Goal: Task Accomplishment & Management: Use online tool/utility

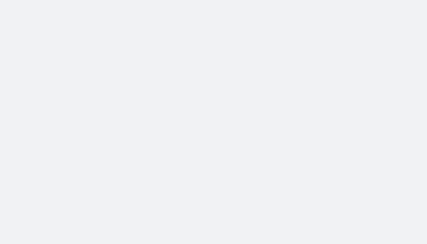
click at [207, 81] on body at bounding box center [213, 122] width 427 height 244
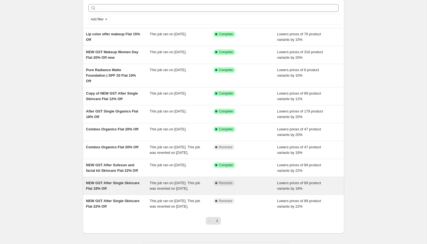
scroll to position [20, 0]
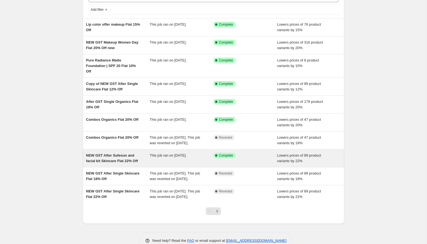
scroll to position [32, 0]
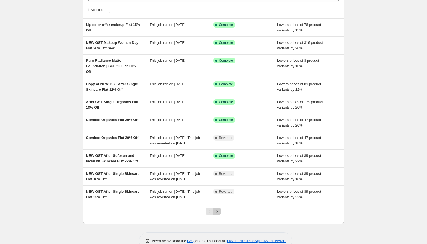
click at [217, 212] on icon "Next" at bounding box center [217, 211] width 1 height 2
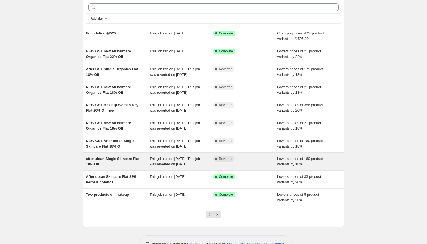
scroll to position [73, 0]
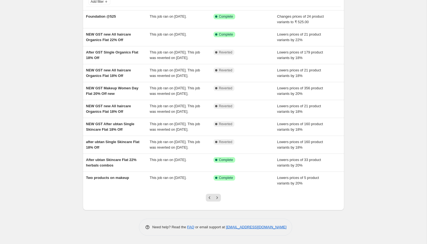
click at [221, 200] on div "Pagination" at bounding box center [217, 198] width 8 height 8
click at [219, 199] on icon "Next" at bounding box center [217, 198] width 6 height 6
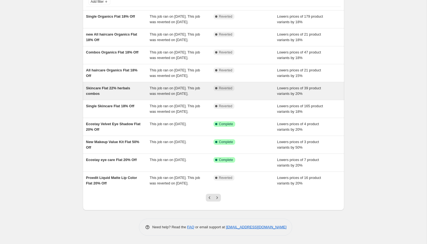
scroll to position [78, 0]
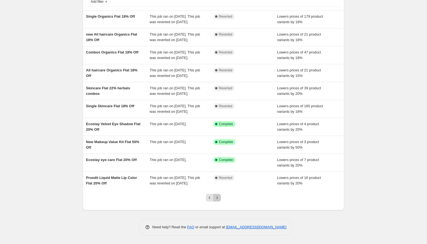
click at [217, 197] on icon "Next" at bounding box center [217, 198] width 6 height 6
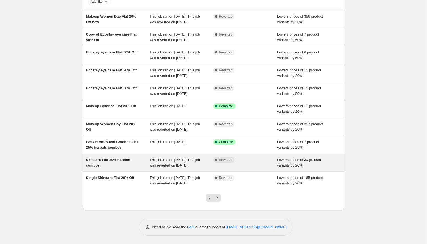
scroll to position [0, 0]
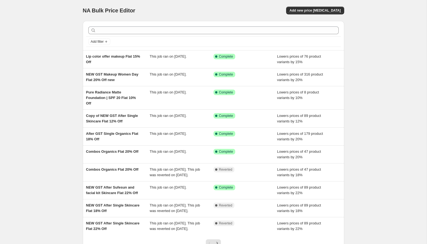
click at [148, 26] on div at bounding box center [213, 30] width 255 height 12
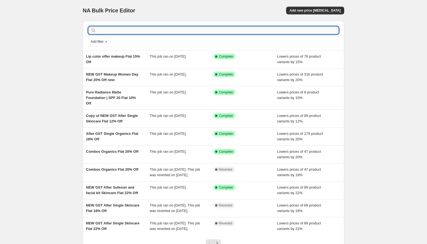
click at [146, 29] on input "text" at bounding box center [218, 30] width 242 height 8
type input "hair"
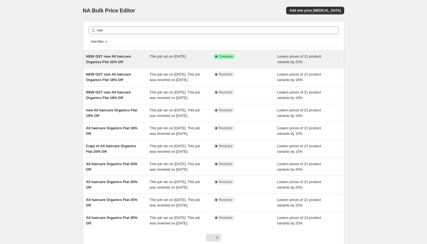
click at [149, 64] on div "NEW GST new All haircare Organics Flat 22% Off" at bounding box center [118, 59] width 64 height 11
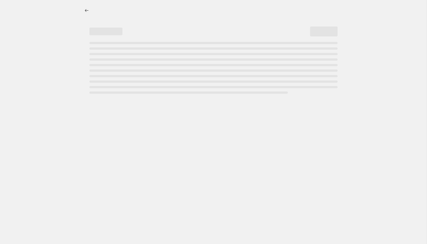
select select "percentage"
select select "collection"
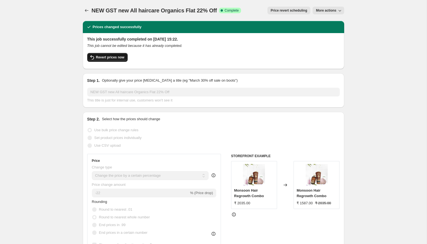
click at [118, 57] on span "Revert prices now" at bounding box center [110, 57] width 28 height 4
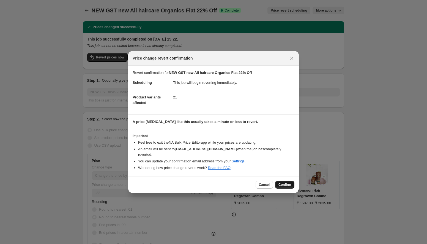
click at [288, 183] on span "Confirm" at bounding box center [285, 184] width 13 height 4
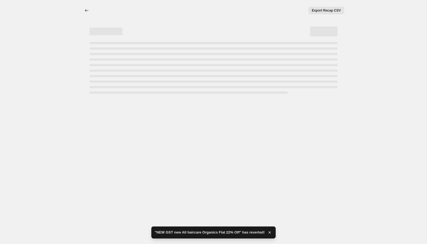
select select "percentage"
select select "collection"
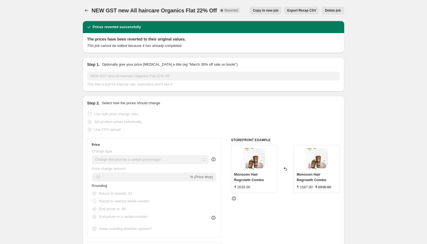
click at [268, 12] on span "Copy to new job" at bounding box center [266, 10] width 26 height 4
select select "percentage"
select select "collection"
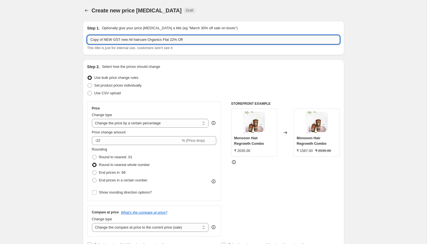
click at [177, 39] on input "Copy of NEW GST new All haircare Organics Flat 22% Off" at bounding box center [213, 39] width 253 height 9
drag, startPoint x: 104, startPoint y: 40, endPoint x: 65, endPoint y: 36, distance: 39.3
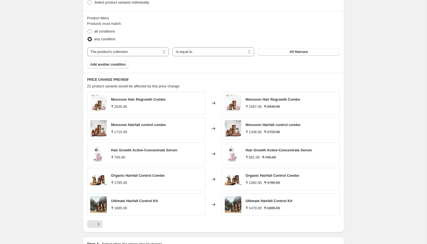
scroll to position [369, 0]
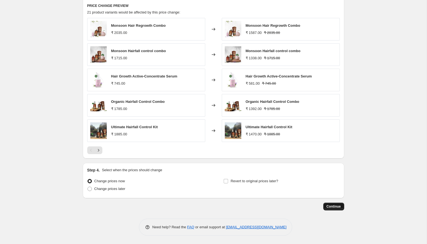
type input "NEW GST new All haircare Organics Flat 20% Off"
click at [326, 206] on button "Continue" at bounding box center [333, 206] width 21 height 8
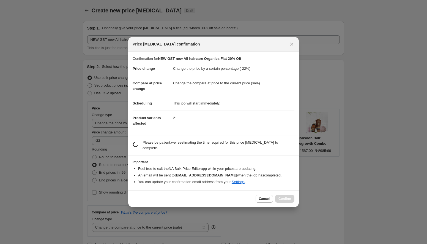
scroll to position [0, 0]
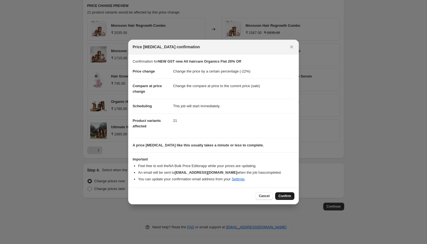
click at [286, 198] on button "Confirm" at bounding box center [284, 196] width 19 height 8
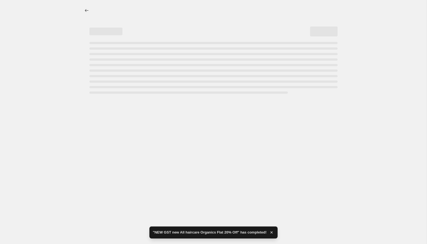
select select "percentage"
select select "collection"
